Goal: Task Accomplishment & Management: Use online tool/utility

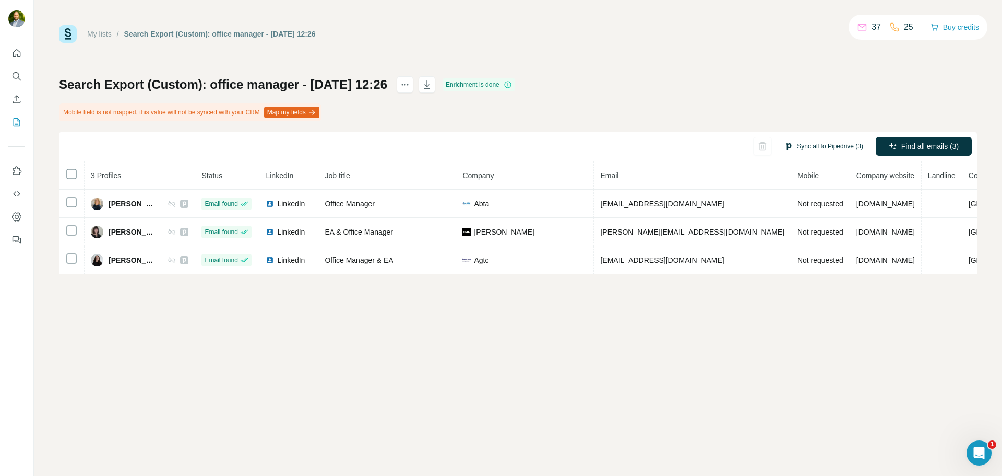
click at [823, 139] on button "Sync all to Pipedrive (3)" at bounding box center [823, 146] width 93 height 16
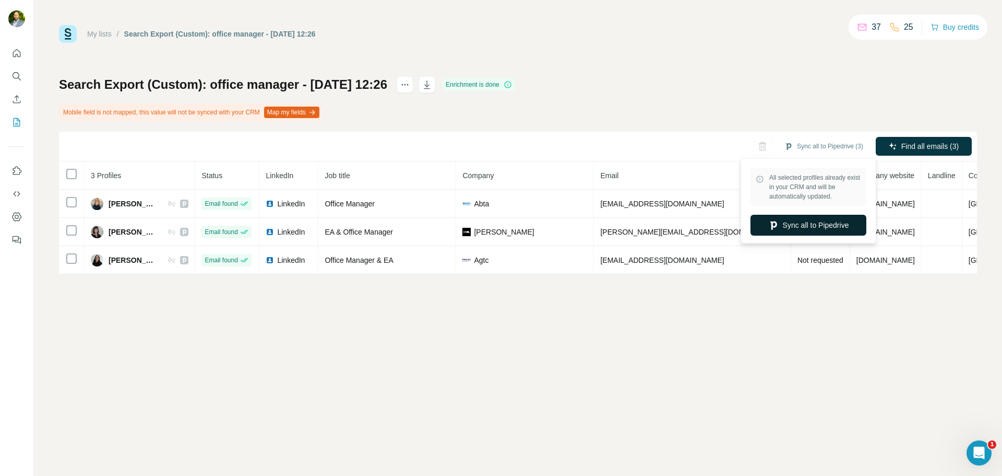
click at [825, 225] on button "Sync all to Pipedrive" at bounding box center [809, 225] width 116 height 21
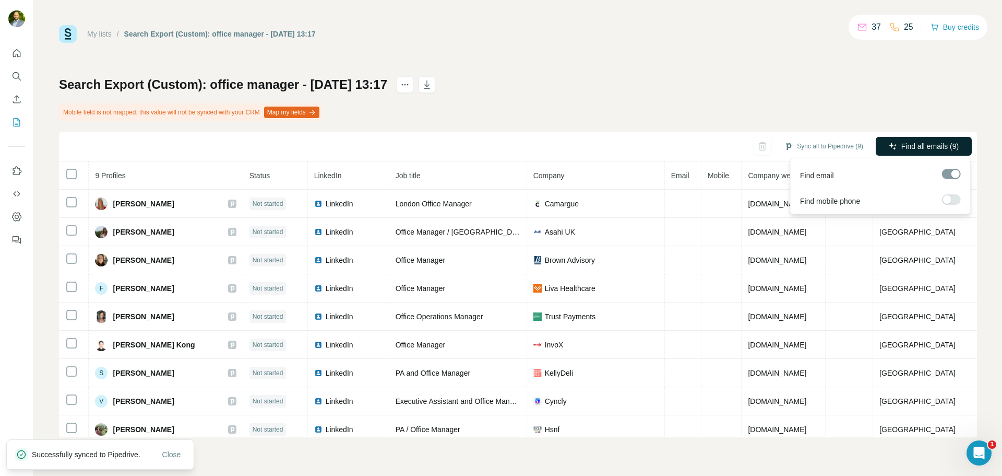
click at [916, 141] on span "Find all emails (9)" at bounding box center [930, 146] width 57 height 10
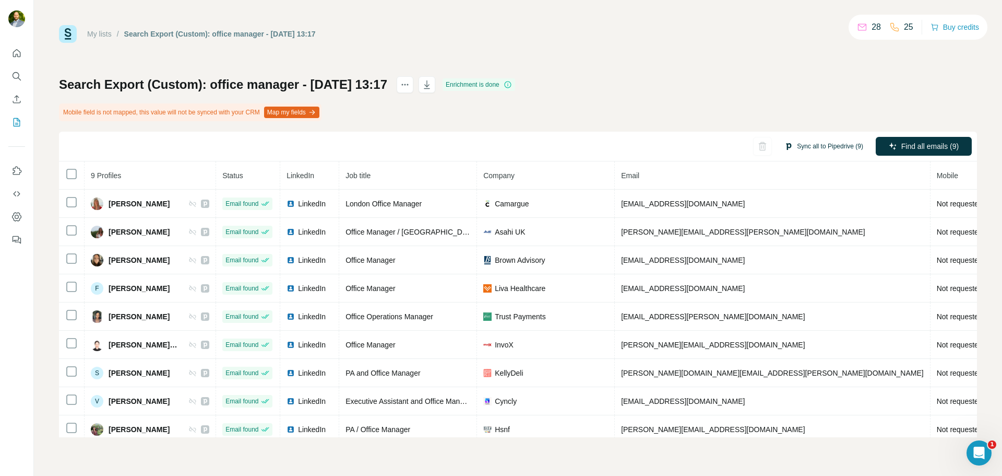
click at [835, 147] on button "Sync all to Pipedrive (9)" at bounding box center [823, 146] width 93 height 16
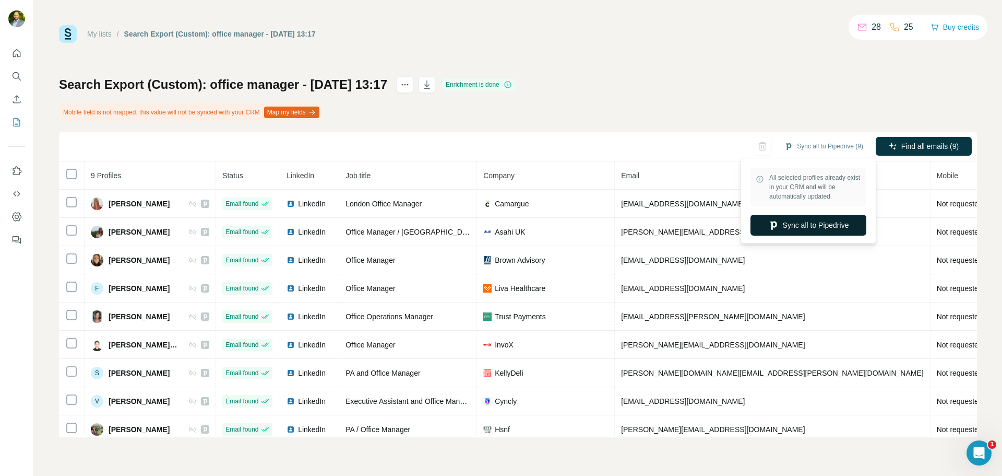
click at [811, 219] on button "Sync all to Pipedrive" at bounding box center [809, 225] width 116 height 21
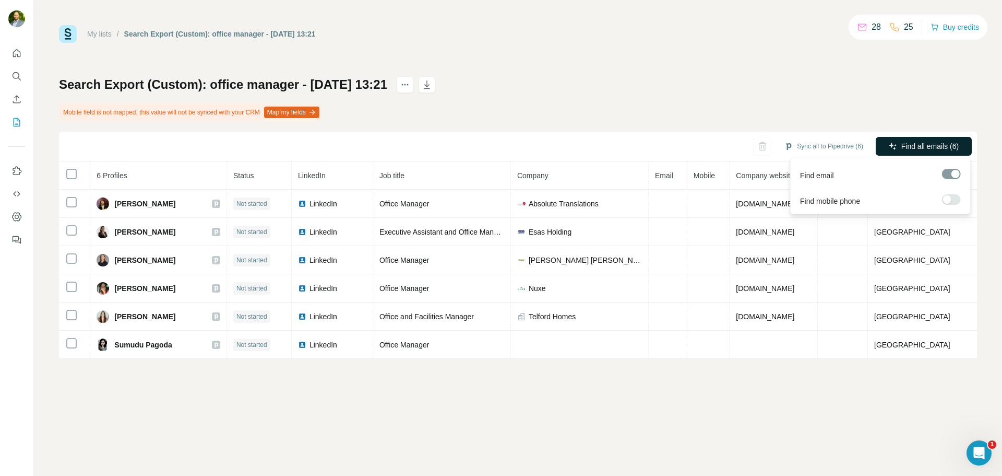
click at [935, 145] on span "Find all emails (6)" at bounding box center [930, 146] width 57 height 10
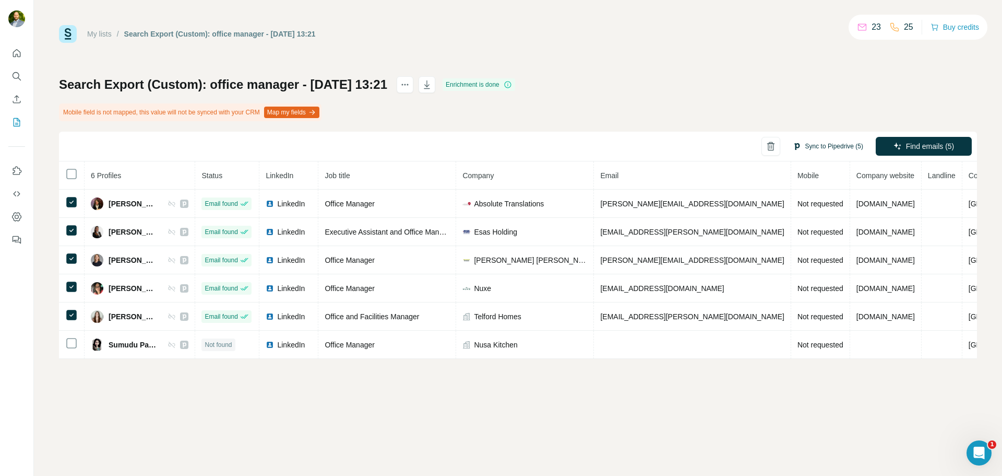
click at [834, 146] on button "Sync to Pipedrive (5)" at bounding box center [828, 146] width 85 height 16
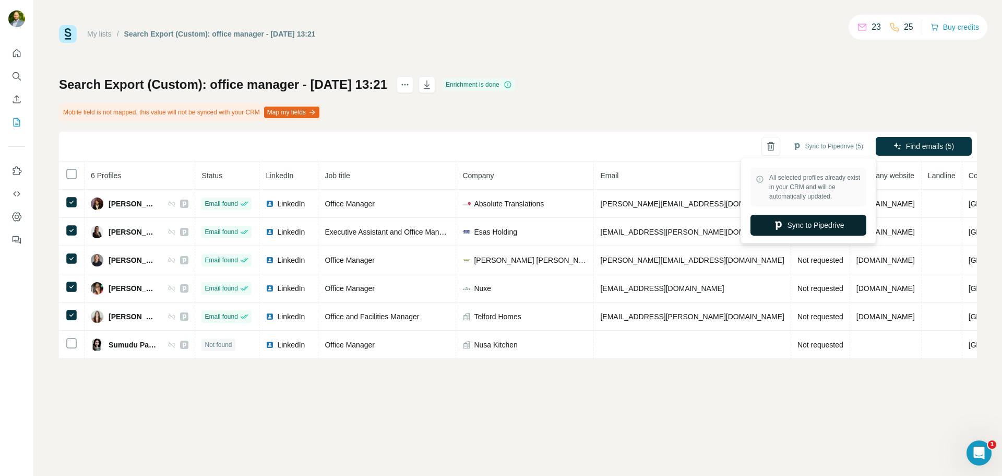
click at [817, 230] on button "Sync to Pipedrive" at bounding box center [809, 225] width 116 height 21
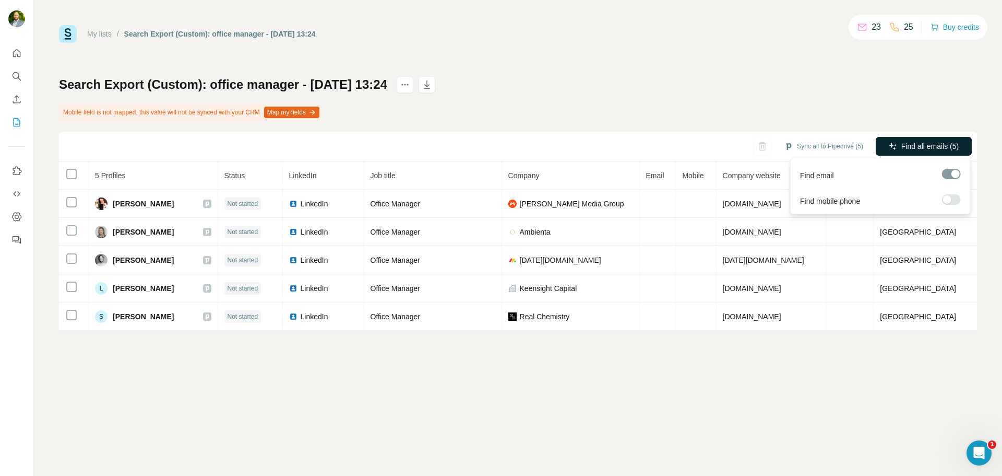
click at [906, 145] on span "Find all emails (5)" at bounding box center [930, 146] width 57 height 10
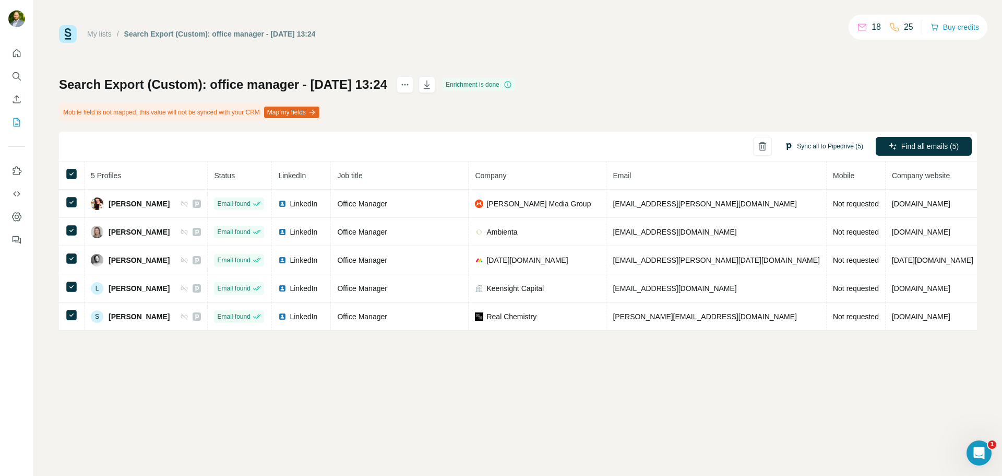
click at [841, 141] on button "Sync all to Pipedrive (5)" at bounding box center [823, 146] width 93 height 16
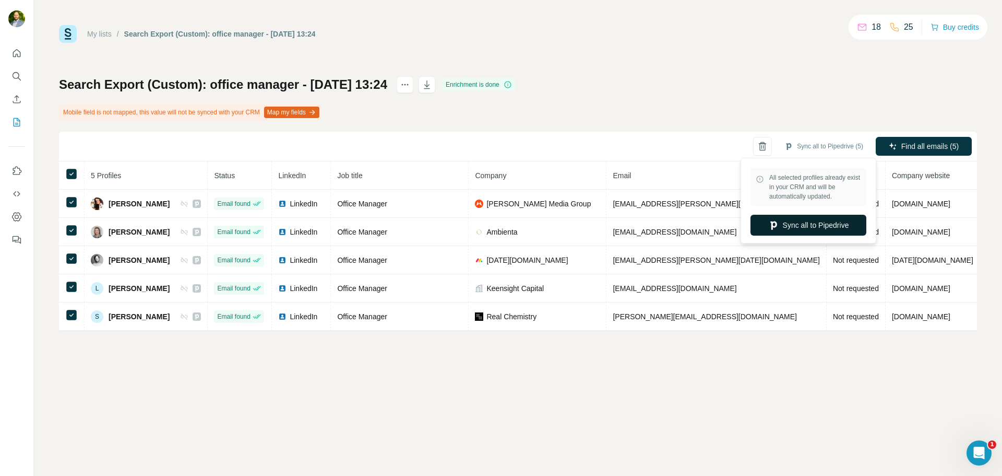
click at [822, 229] on button "Sync all to Pipedrive" at bounding box center [809, 225] width 116 height 21
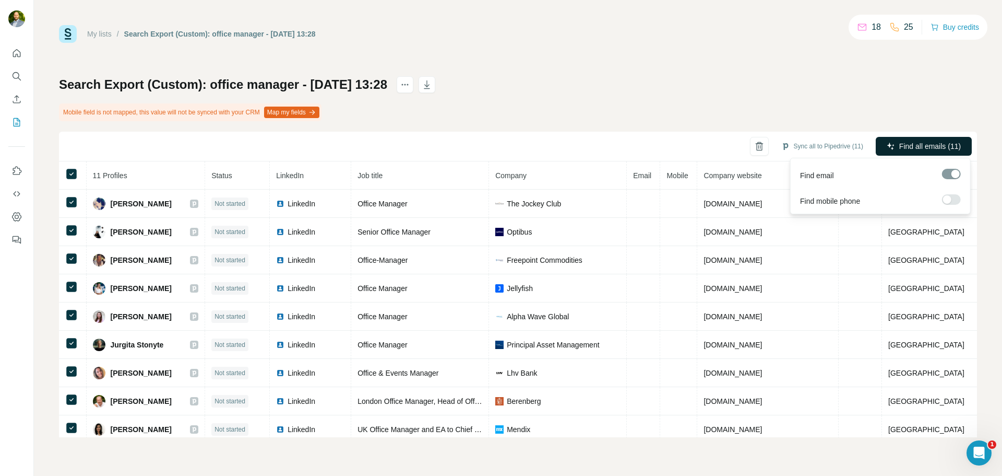
click at [900, 139] on button "Find all emails (11)" at bounding box center [924, 146] width 96 height 19
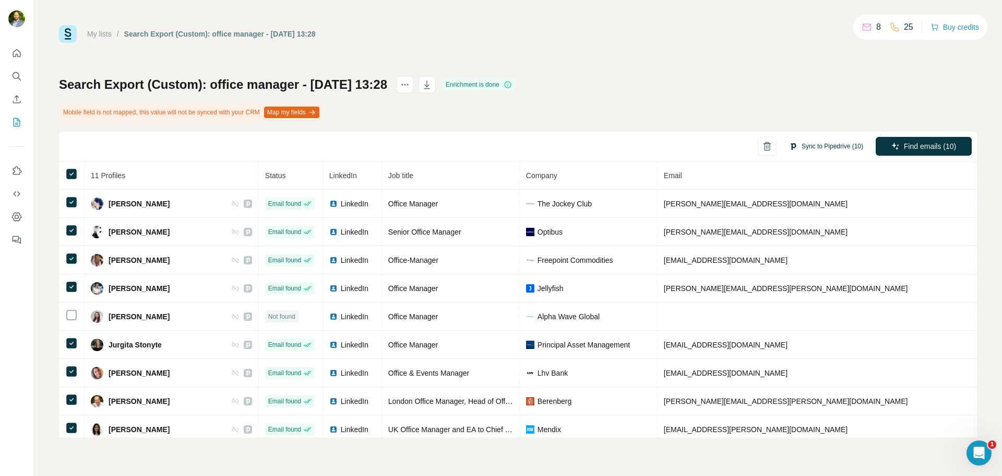
click at [835, 146] on button "Sync to Pipedrive (10)" at bounding box center [826, 146] width 89 height 16
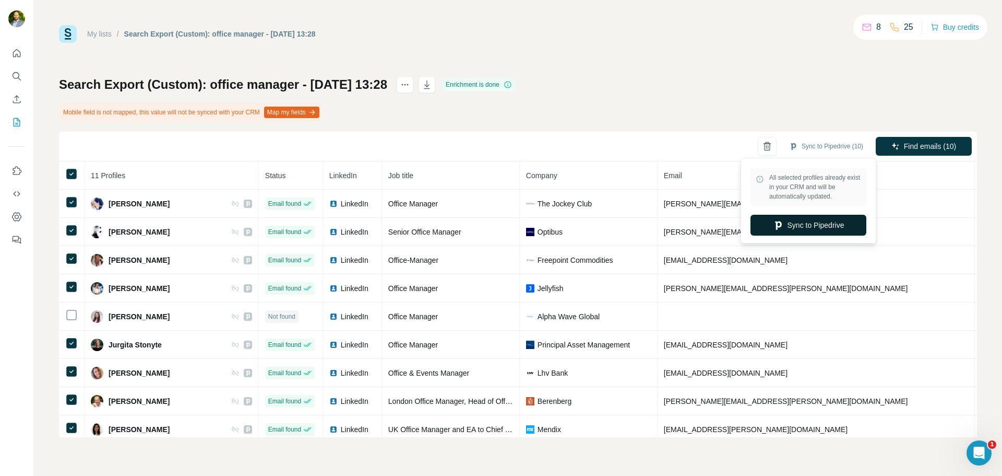
click at [825, 218] on button "Sync to Pipedrive" at bounding box center [809, 225] width 116 height 21
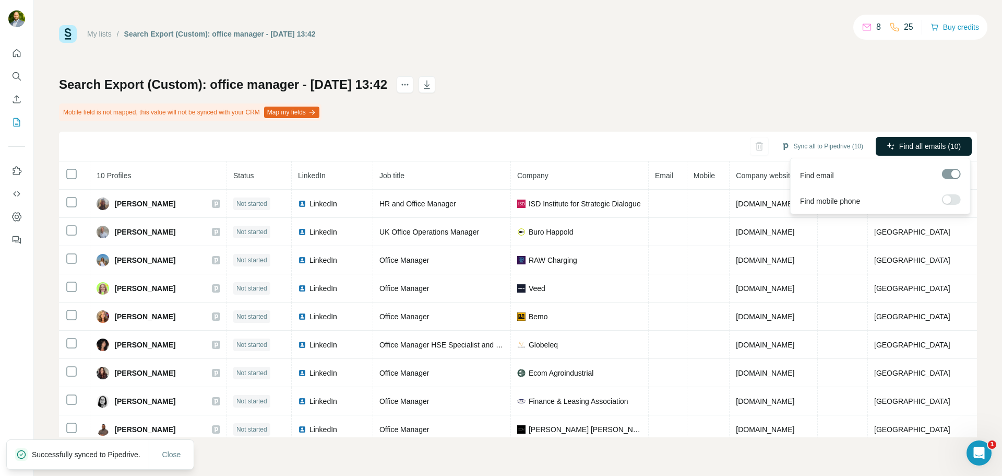
click at [897, 145] on button "Find all emails (10)" at bounding box center [924, 146] width 96 height 19
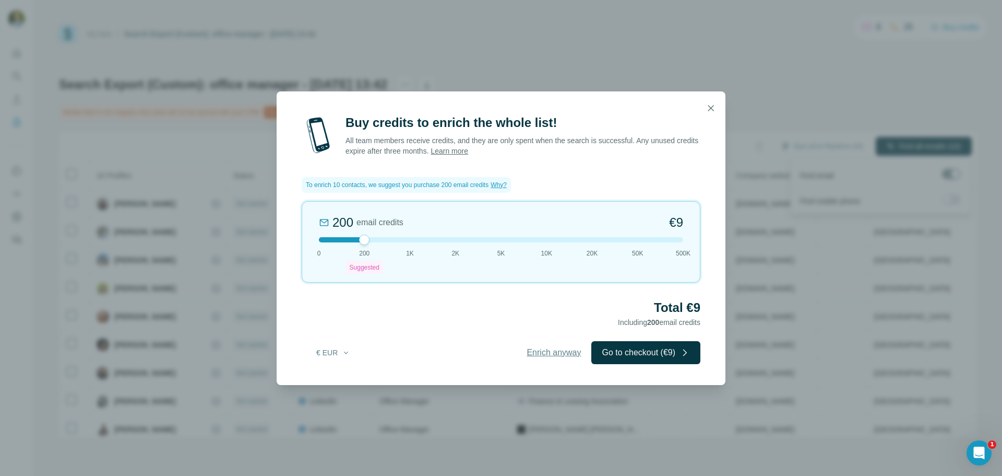
click at [563, 357] on span "Enrich anyway" at bounding box center [554, 352] width 54 height 13
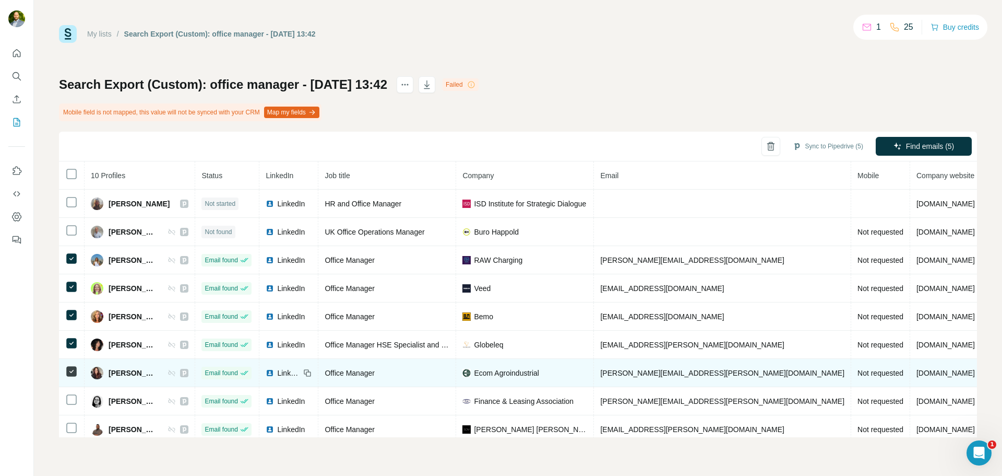
scroll to position [40, 0]
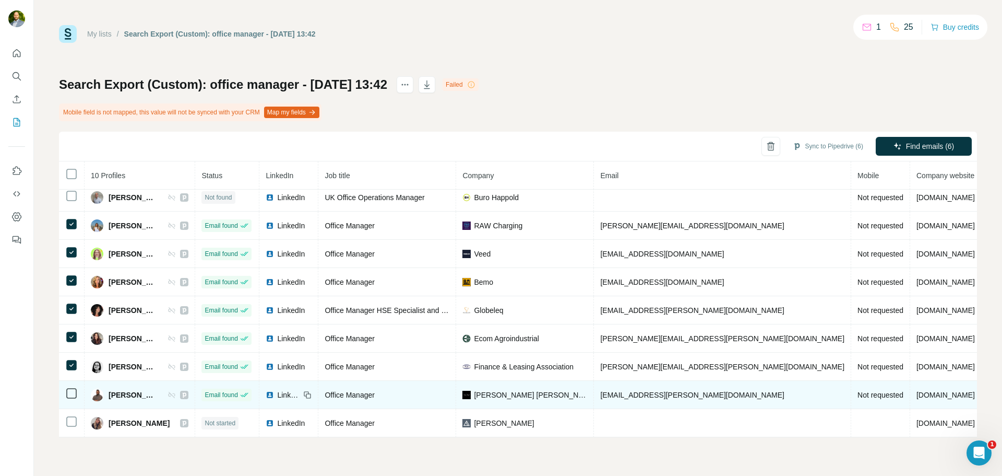
click at [70, 387] on icon at bounding box center [71, 393] width 13 height 13
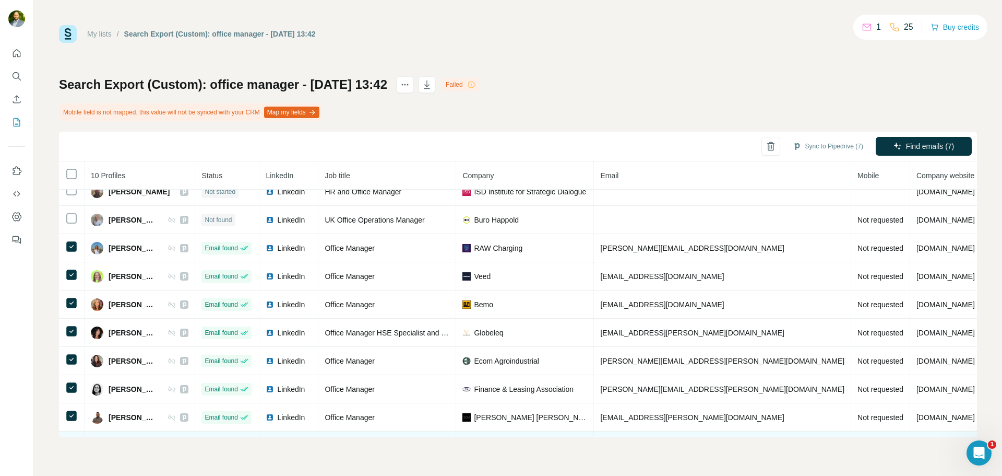
scroll to position [0, 0]
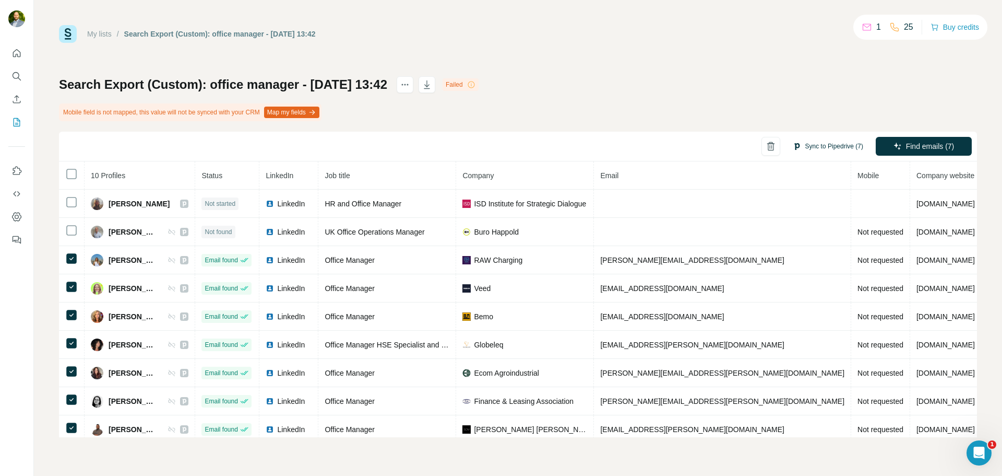
click at [832, 148] on button "Sync to Pipedrive (7)" at bounding box center [828, 146] width 85 height 16
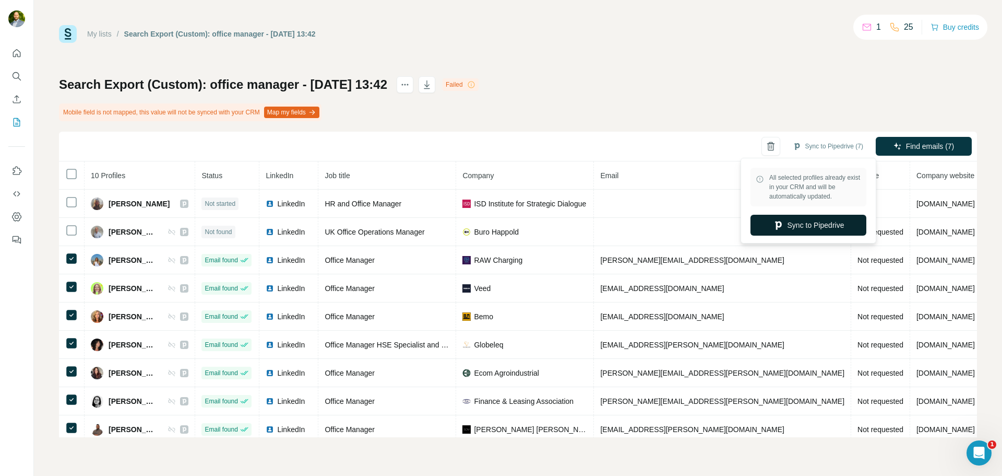
click at [815, 229] on button "Sync to Pipedrive" at bounding box center [809, 225] width 116 height 21
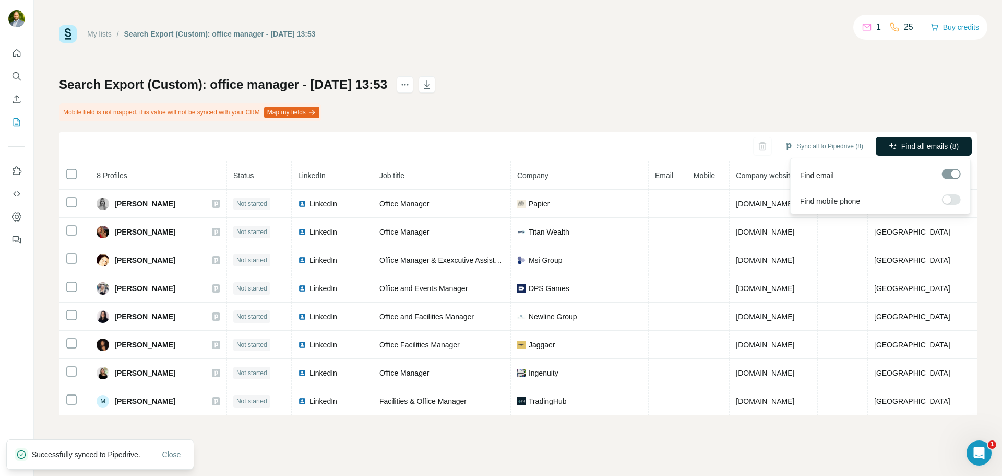
click at [923, 146] on span "Find all emails (8)" at bounding box center [930, 146] width 57 height 10
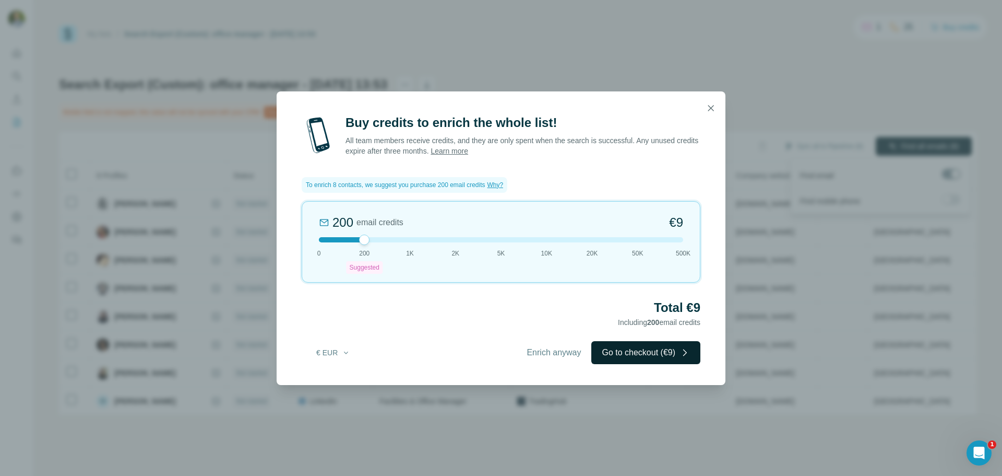
click at [644, 354] on button "Go to checkout (€9)" at bounding box center [645, 352] width 109 height 23
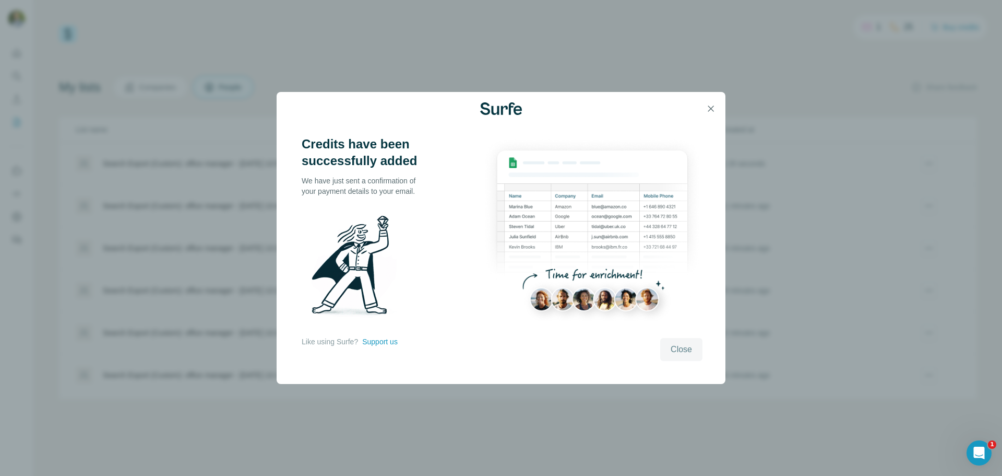
click at [683, 349] on span "Close" at bounding box center [681, 349] width 21 height 13
click at [710, 110] on icon "button" at bounding box center [711, 108] width 10 height 10
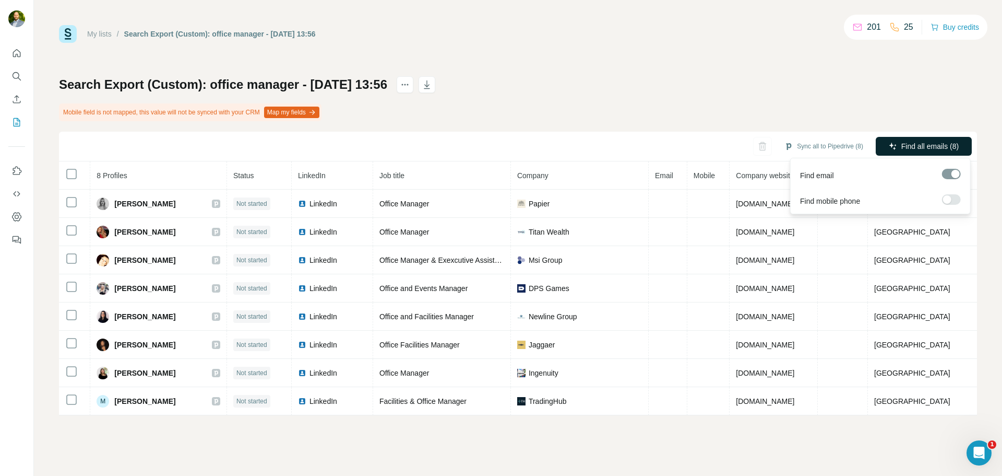
click at [927, 144] on span "Find all emails (8)" at bounding box center [930, 146] width 57 height 10
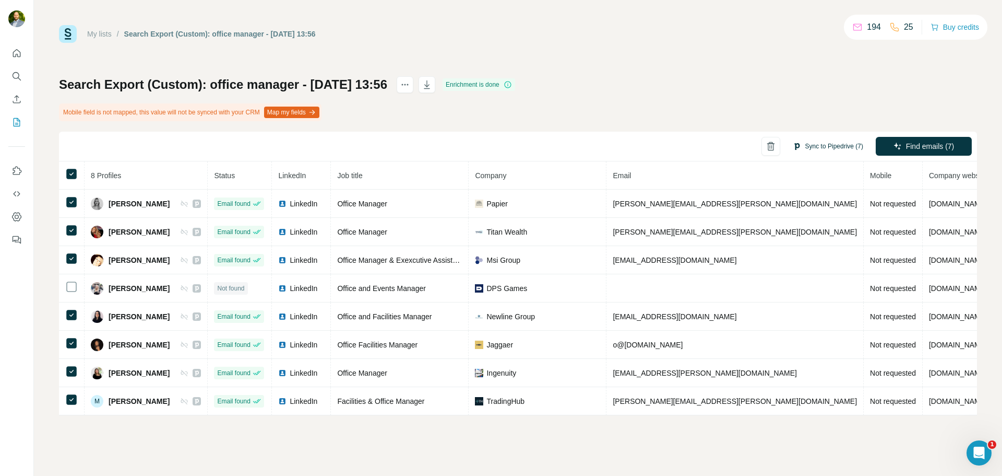
click at [844, 138] on button "Sync to Pipedrive (7)" at bounding box center [828, 146] width 85 height 16
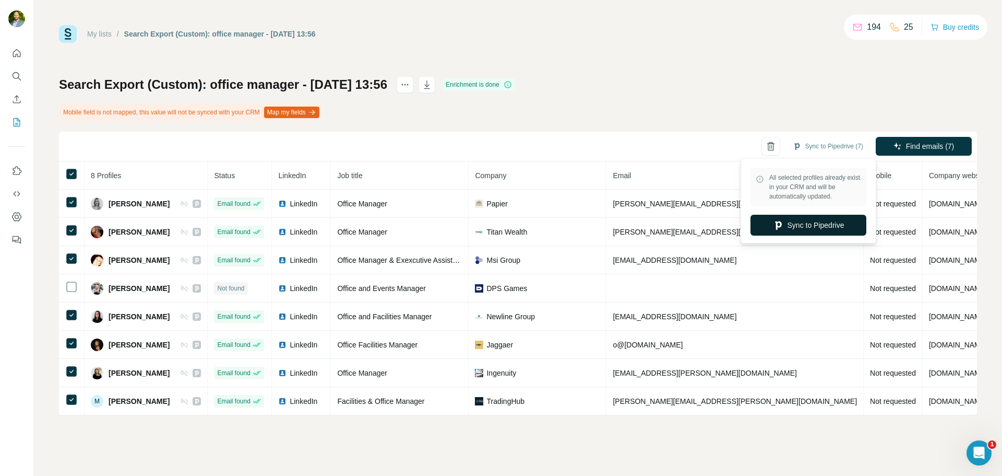
click at [817, 219] on button "Sync to Pipedrive" at bounding box center [809, 225] width 116 height 21
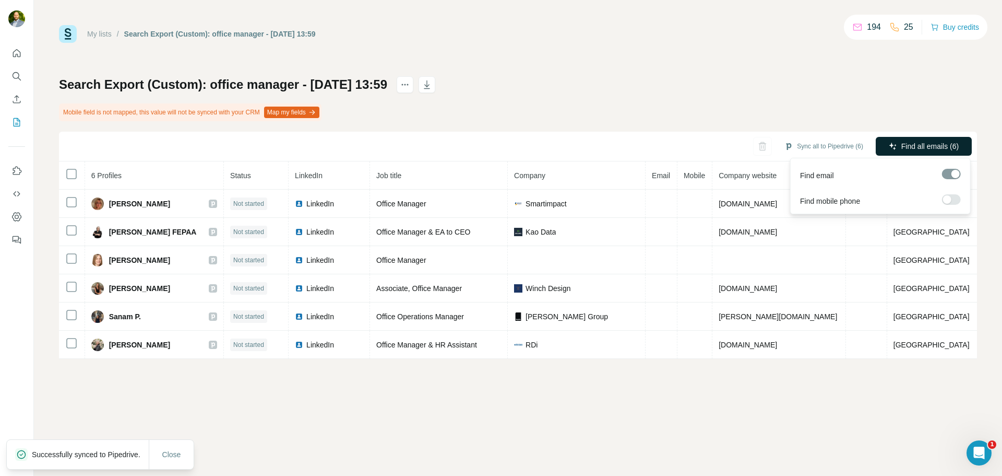
click at [925, 145] on span "Find all emails (6)" at bounding box center [930, 146] width 57 height 10
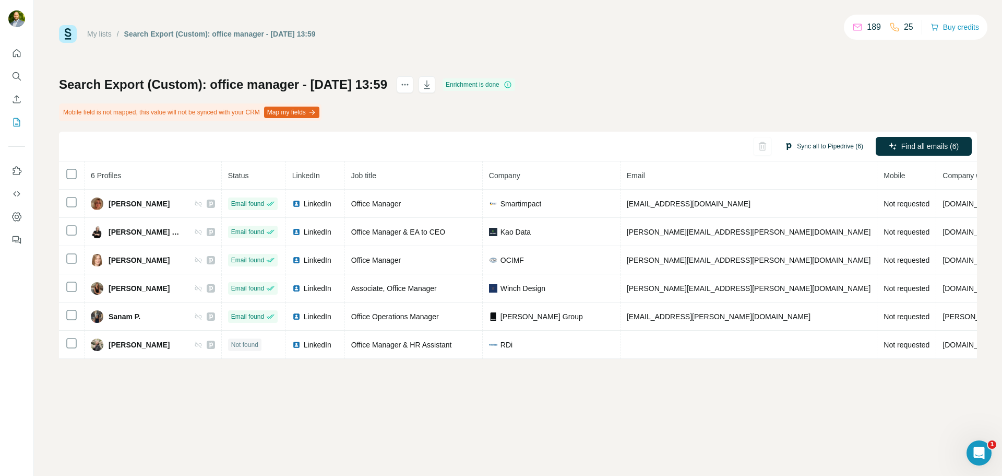
click at [809, 149] on button "Sync all to Pipedrive (6)" at bounding box center [823, 146] width 93 height 16
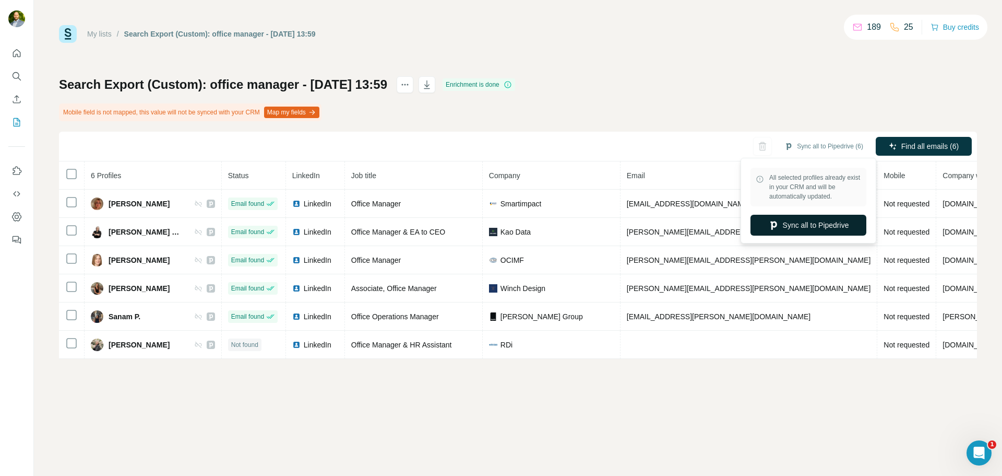
click at [822, 226] on button "Sync all to Pipedrive" at bounding box center [809, 225] width 116 height 21
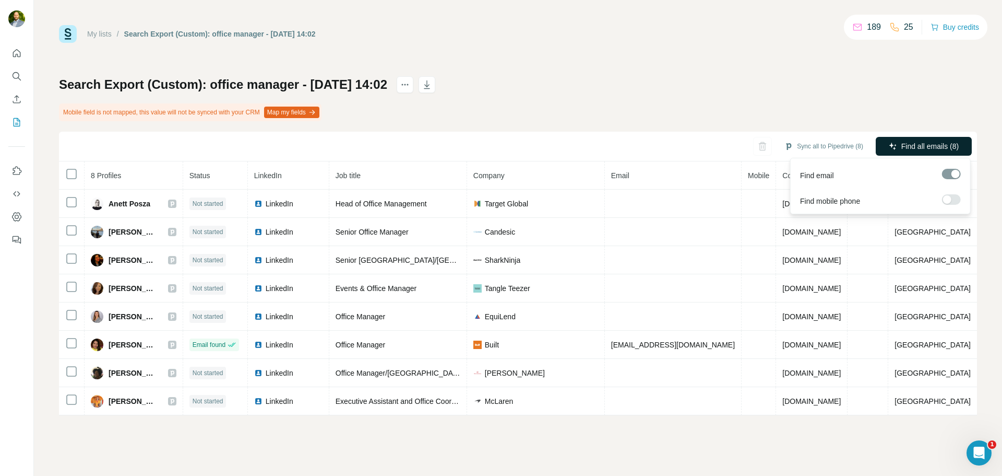
click at [892, 143] on icon "button" at bounding box center [893, 146] width 8 height 8
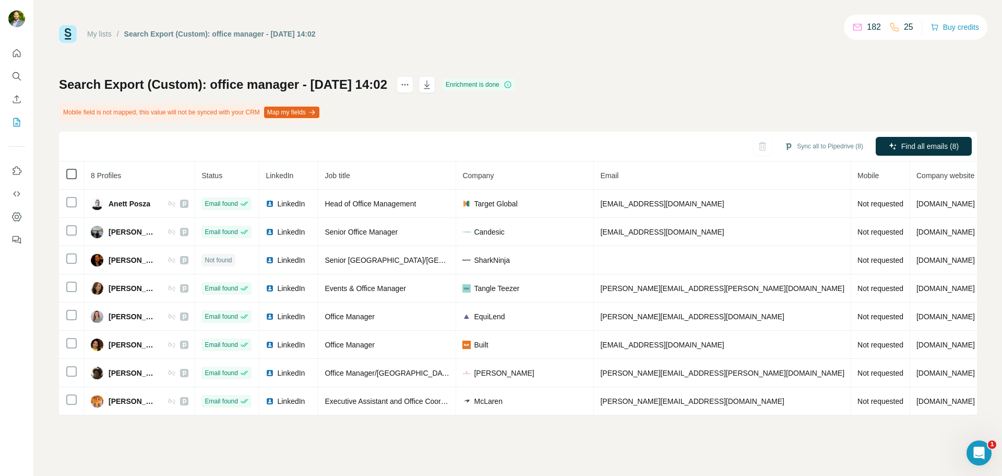
click at [68, 168] on icon at bounding box center [71, 174] width 13 height 13
click at [816, 141] on button "Sync to Pipedrive (7)" at bounding box center [828, 146] width 85 height 16
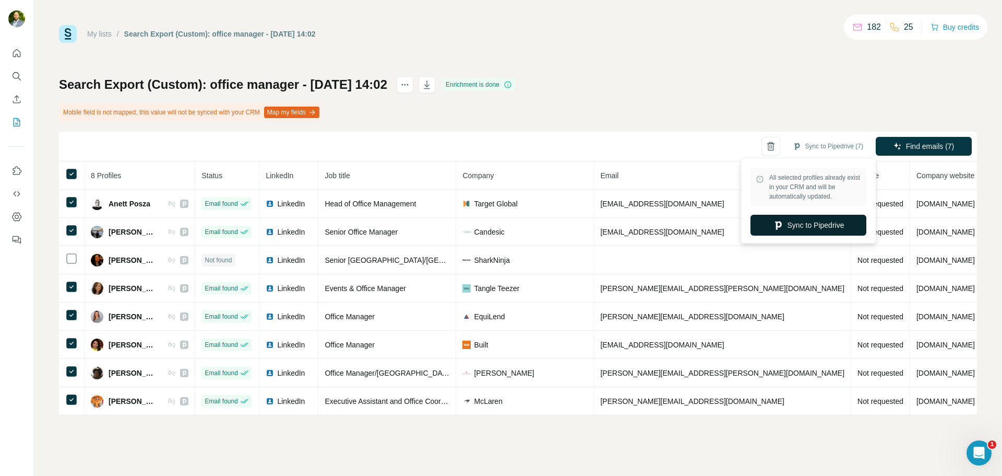
click at [822, 222] on button "Sync to Pipedrive" at bounding box center [809, 225] width 116 height 21
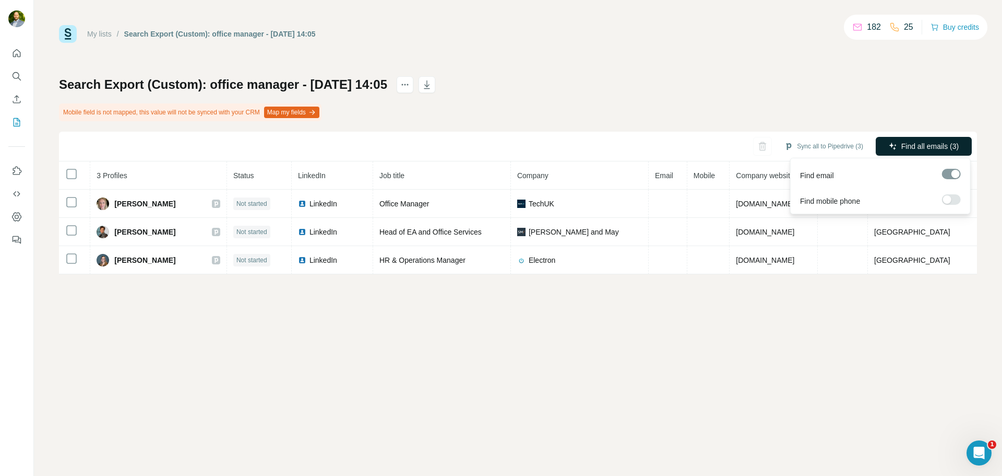
click at [907, 151] on button "Find all emails (3)" at bounding box center [924, 146] width 96 height 19
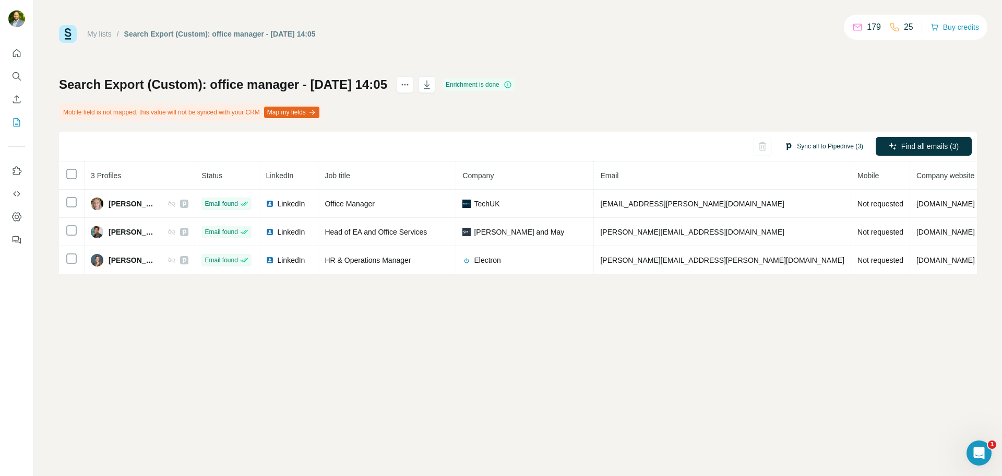
click at [804, 146] on button "Sync all to Pipedrive (3)" at bounding box center [823, 146] width 93 height 16
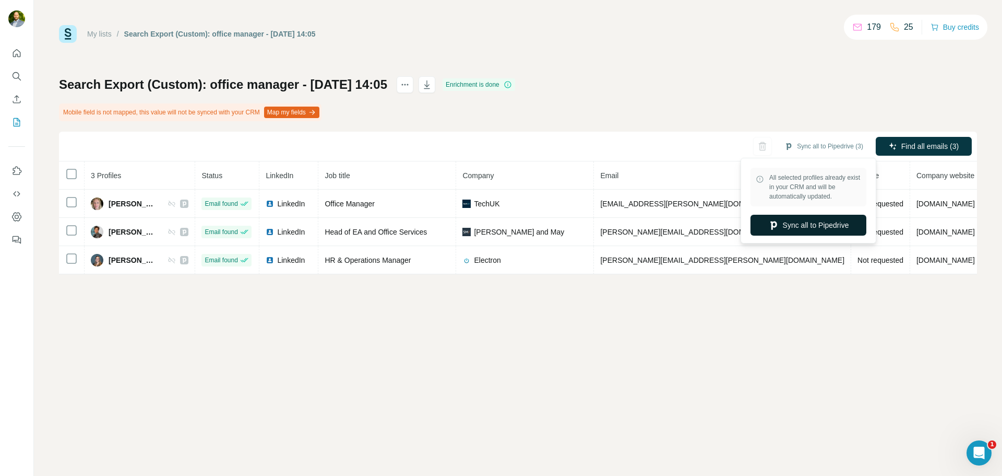
click at [802, 228] on button "Sync all to Pipedrive" at bounding box center [809, 225] width 116 height 21
